Goal: Find specific page/section: Find specific page/section

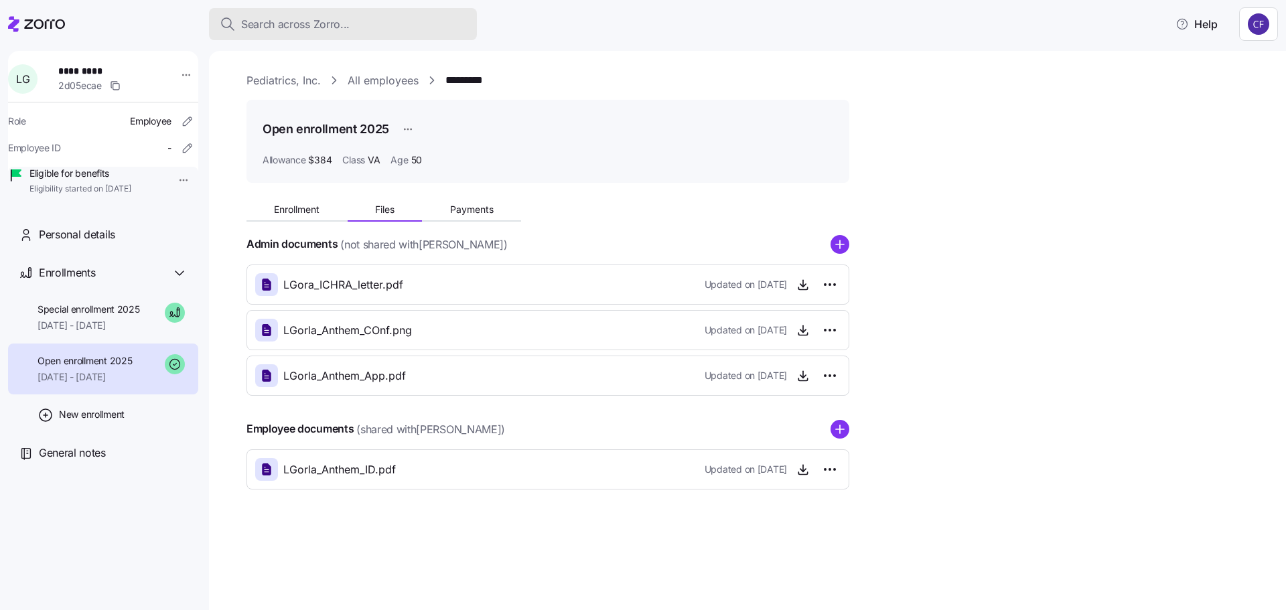
click at [287, 19] on span "Search across Zorro..." at bounding box center [295, 24] width 108 height 17
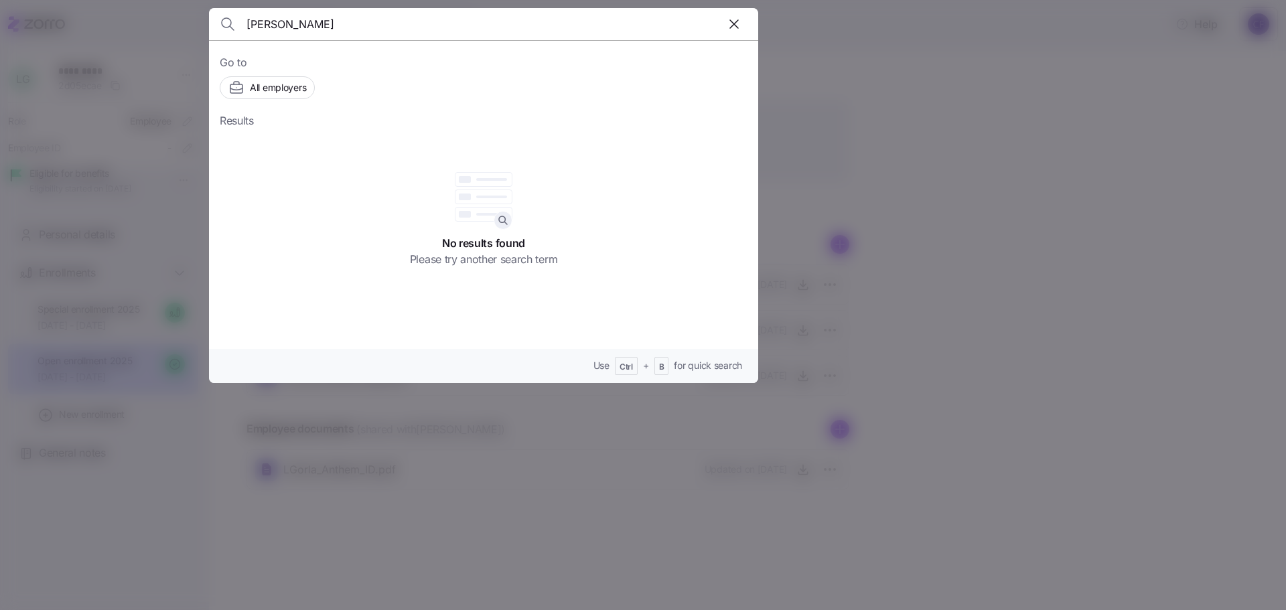
click at [293, 24] on input "Emma" at bounding box center [417, 24] width 343 height 32
type input "E"
click at [992, 70] on div at bounding box center [643, 305] width 1286 height 610
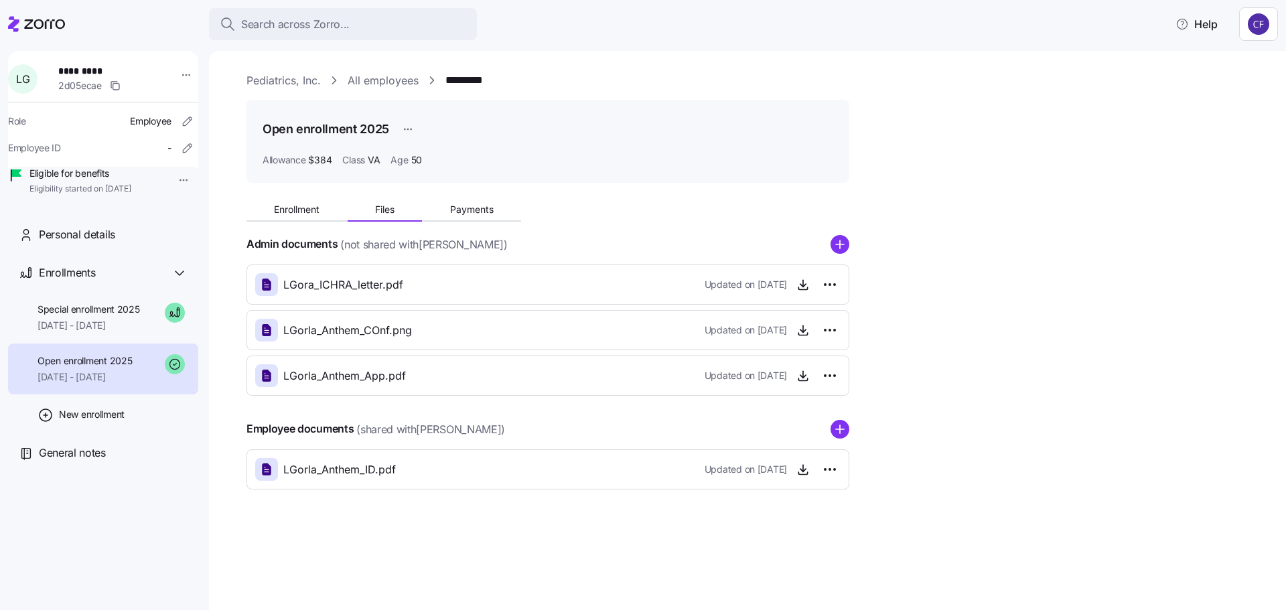
click at [304, 82] on link "Pediatrics, Inc." at bounding box center [283, 80] width 74 height 17
